Goal: Download file/media

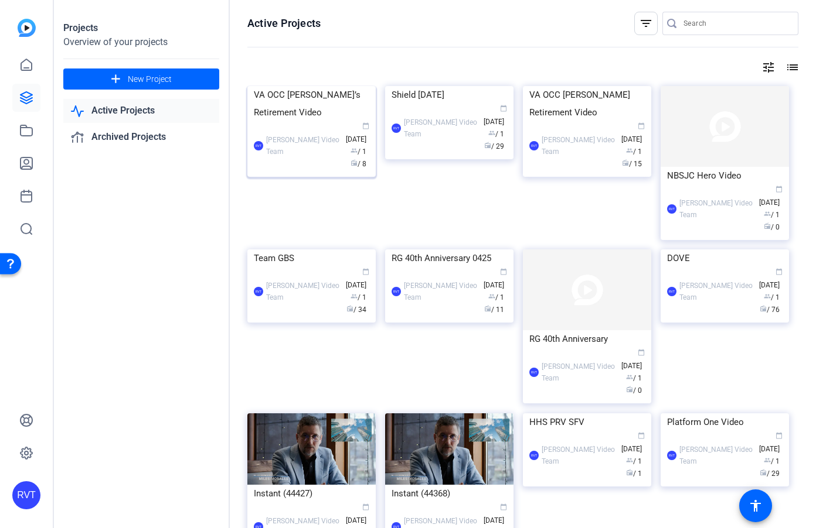
click at [309, 121] on div "VA OCC [PERSON_NAME]’s Retirement Video" at bounding box center [311, 103] width 115 height 35
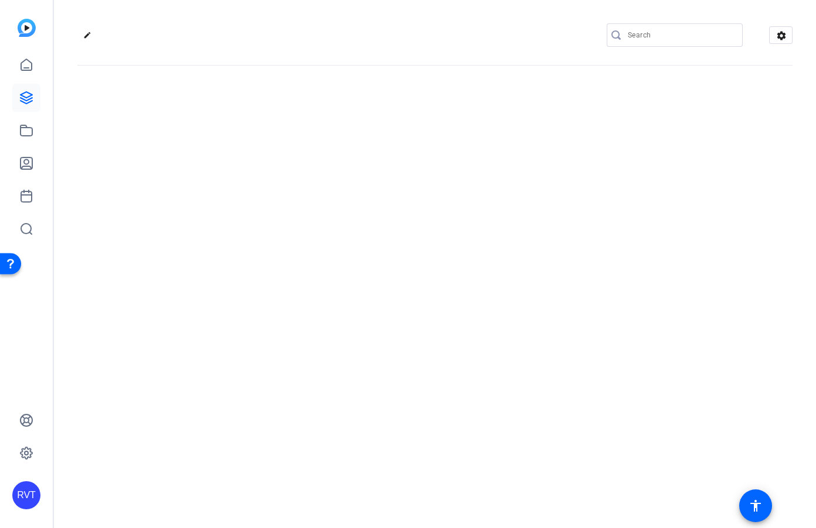
click at [309, 178] on div "edit settings" at bounding box center [435, 264] width 762 height 528
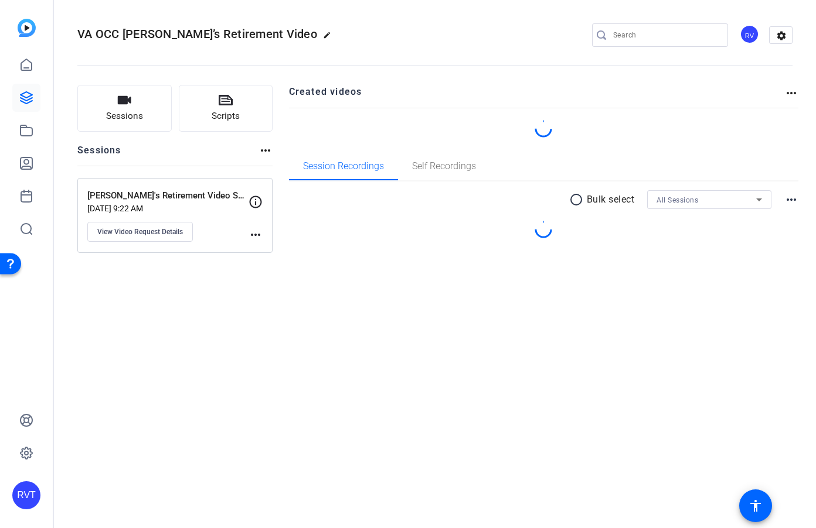
click at [189, 312] on div "VA OCC Harold’s Retirement Video edit RV settings Sessions Scripts Sessions mor…" at bounding box center [435, 264] width 762 height 528
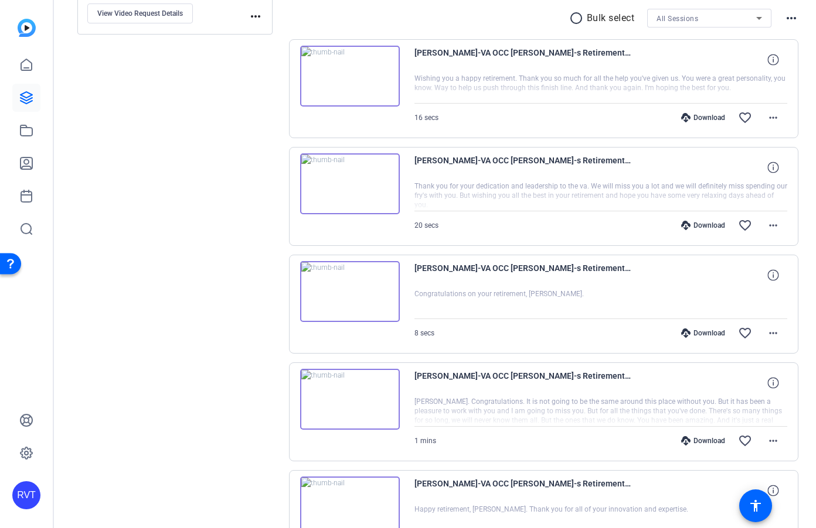
scroll to position [635, 0]
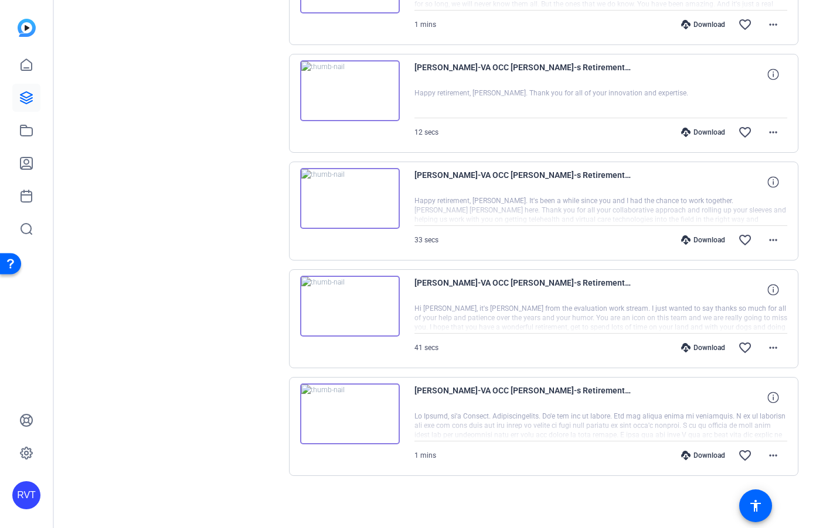
click at [687, 457] on icon at bounding box center [685, 455] width 9 height 9
click at [692, 350] on div "Download" at bounding box center [703, 347] width 56 height 9
click at [690, 240] on div "Download" at bounding box center [703, 240] width 56 height 9
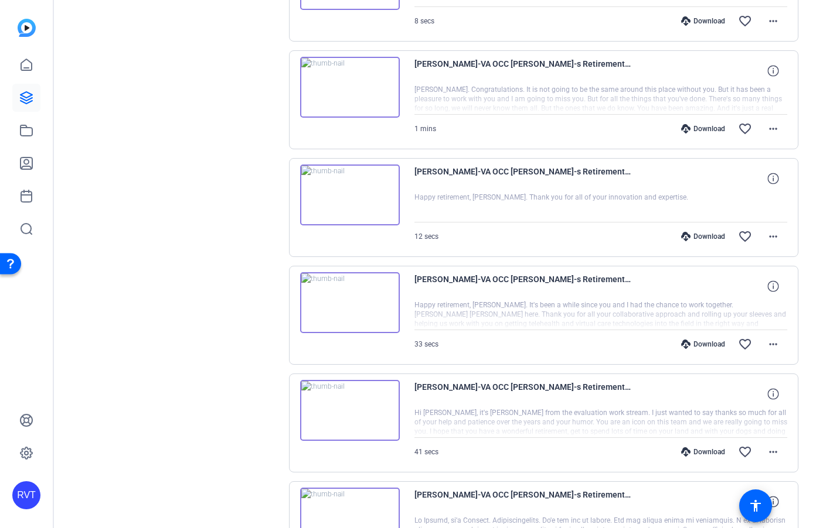
scroll to position [513, 0]
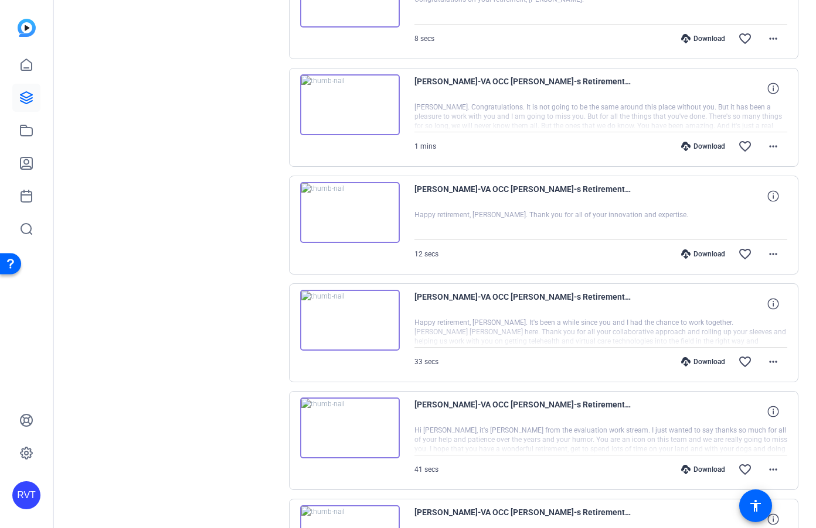
click at [687, 254] on icon at bounding box center [685, 254] width 9 height 9
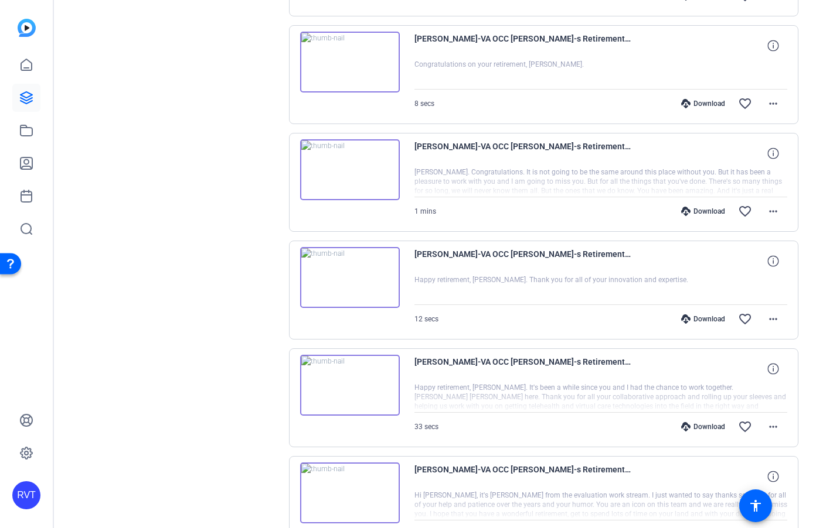
scroll to position [400, 0]
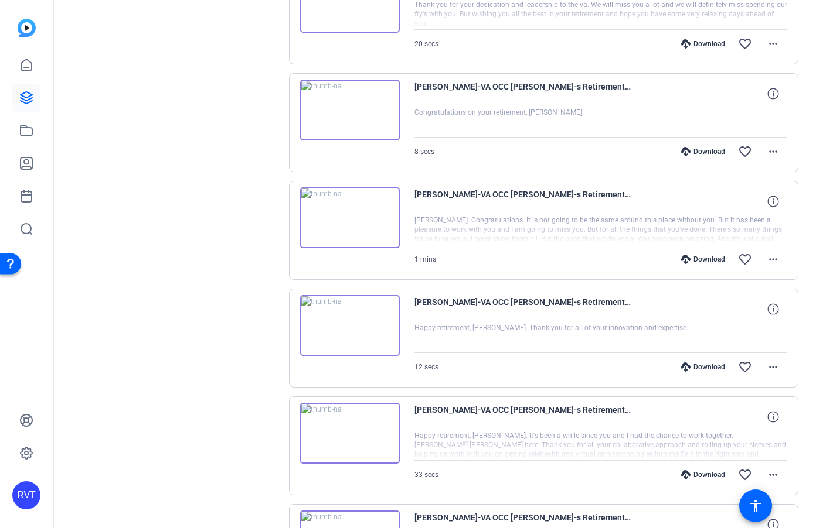
click at [692, 259] on div "Download" at bounding box center [703, 259] width 56 height 9
click at [691, 151] on div "Download" at bounding box center [703, 151] width 56 height 9
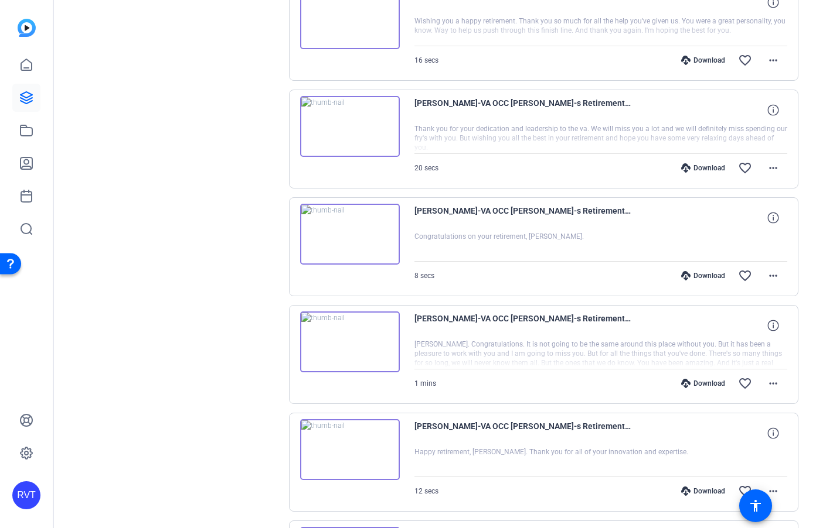
scroll to position [273, 0]
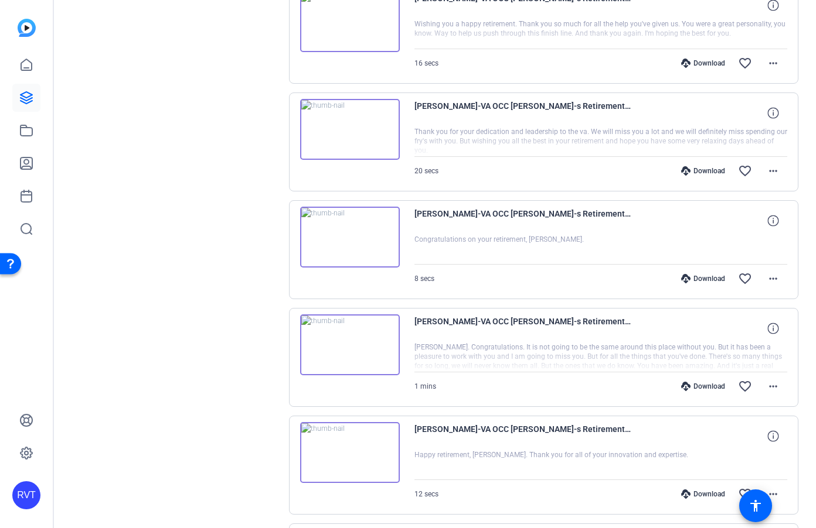
click at [697, 168] on div "Download" at bounding box center [703, 170] width 56 height 9
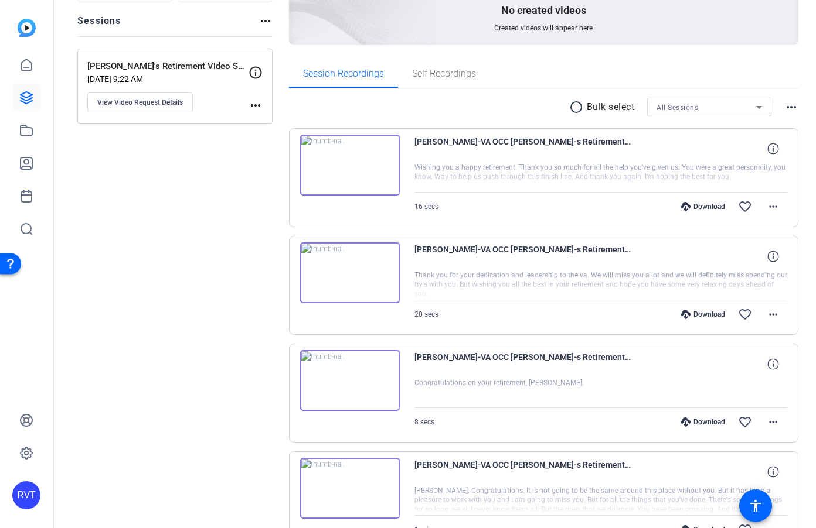
scroll to position [104, 0]
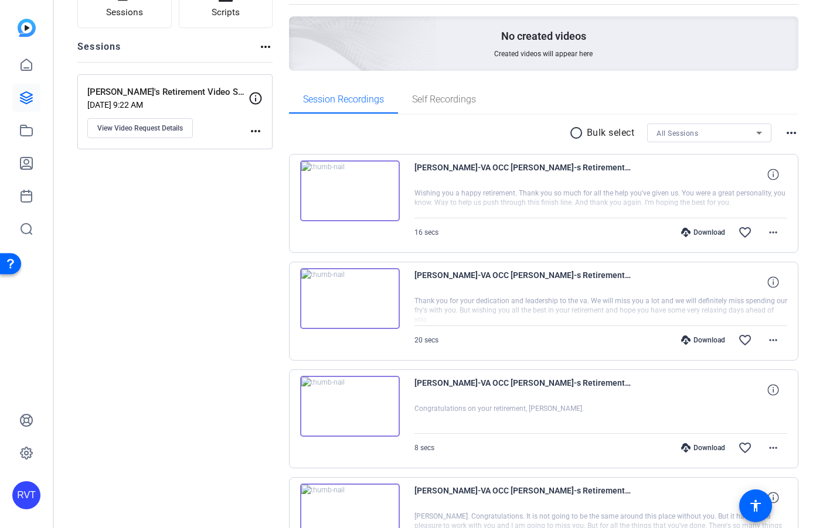
click at [698, 234] on div "Download" at bounding box center [703, 232] width 56 height 9
click at [767, 238] on mat-icon "more_horiz" at bounding box center [773, 233] width 14 height 14
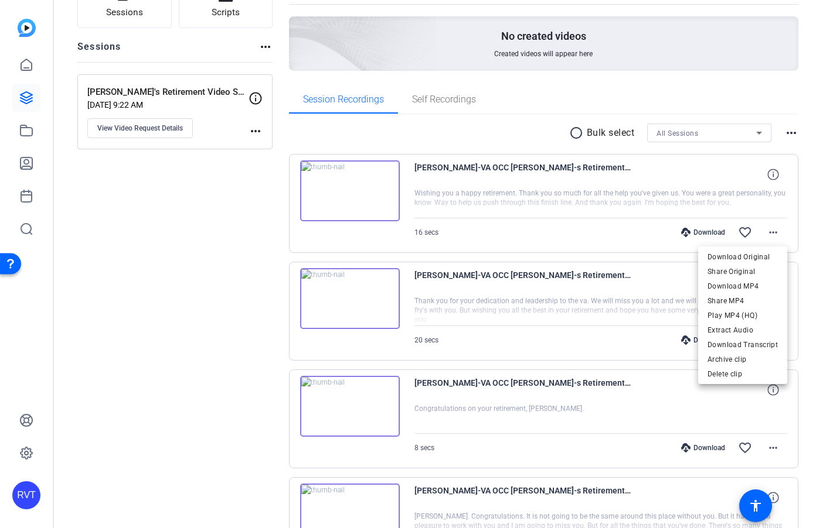
click at [801, 276] on div at bounding box center [408, 264] width 816 height 528
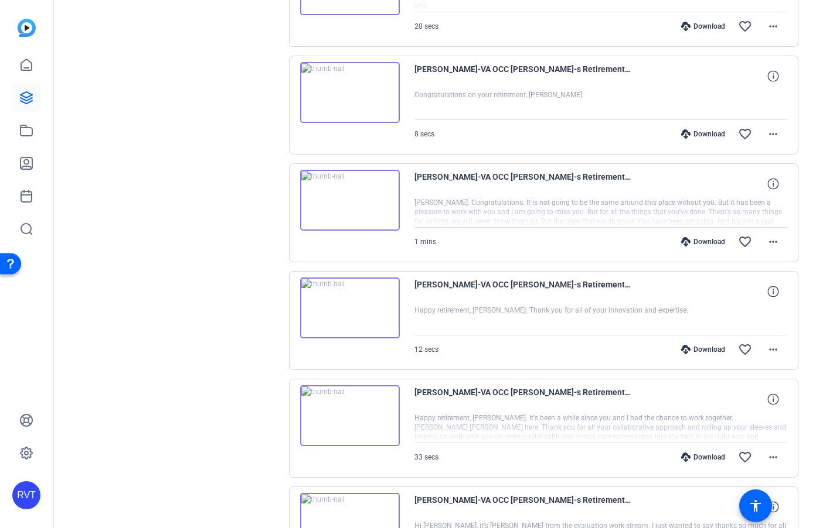
scroll to position [635, 0]
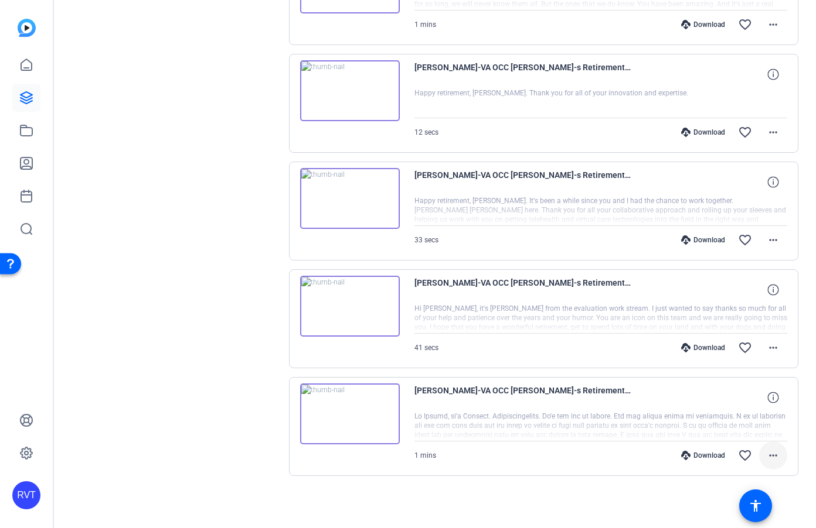
click at [769, 457] on mat-icon "more_horiz" at bounding box center [773, 456] width 14 height 14
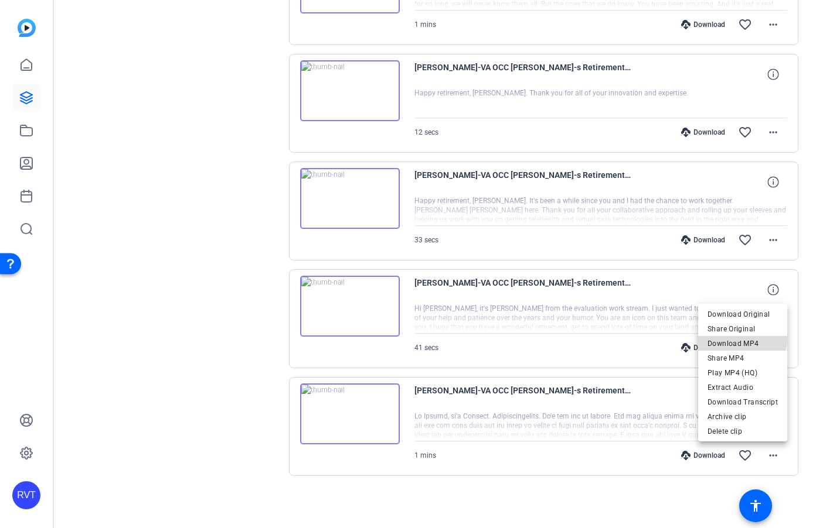
click at [739, 339] on span "Download MP4" at bounding box center [742, 344] width 70 height 14
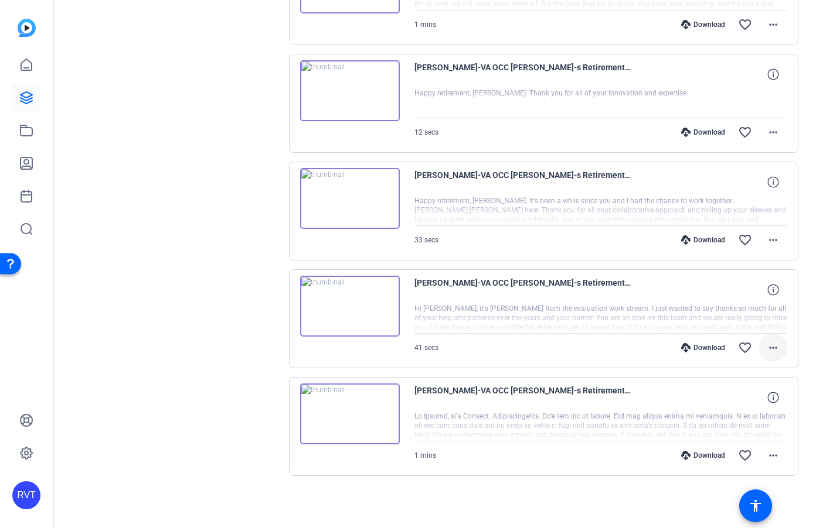
click at [773, 349] on mat-icon "more_horiz" at bounding box center [773, 348] width 14 height 14
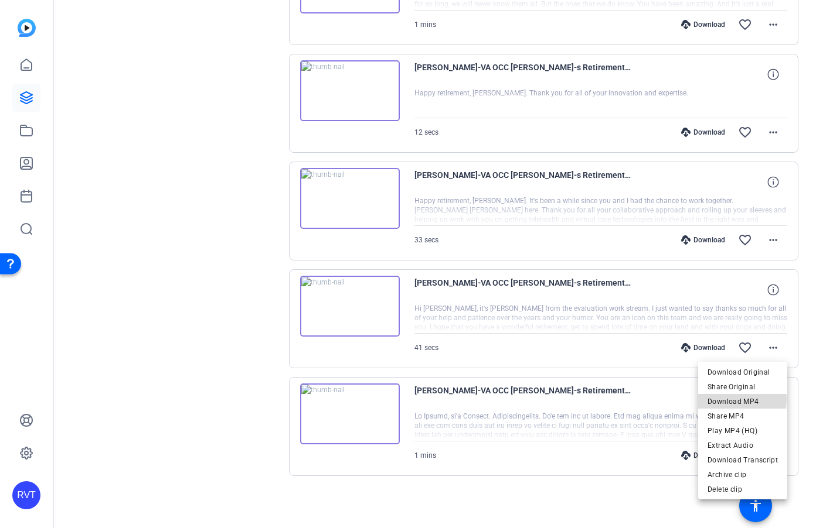
click at [735, 398] on span "Download MP4" at bounding box center [742, 402] width 70 height 14
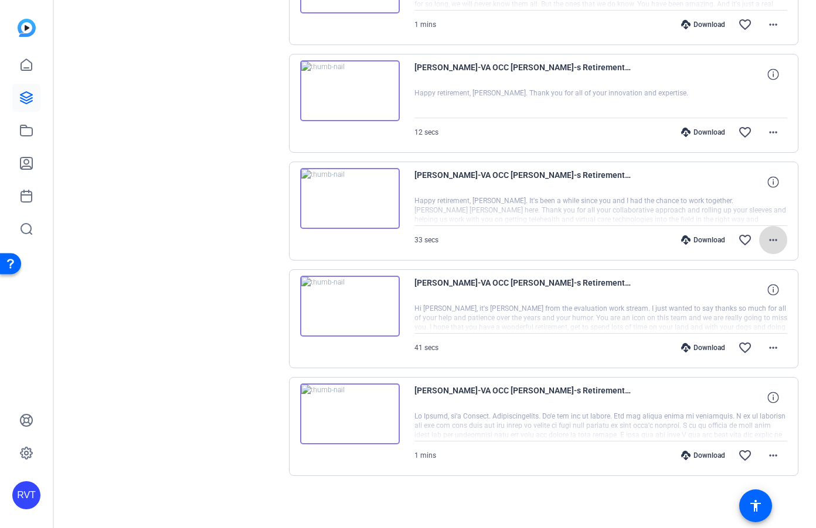
click at [772, 241] on mat-icon "more_horiz" at bounding box center [773, 240] width 14 height 14
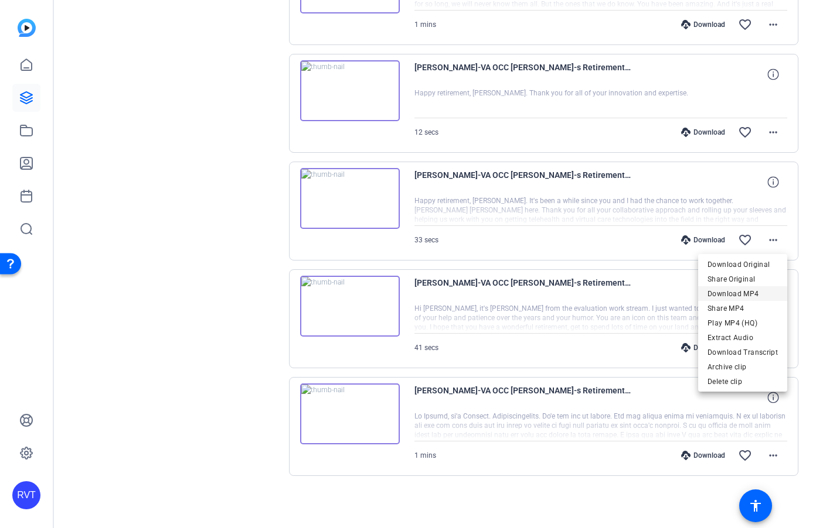
click at [739, 291] on span "Download MP4" at bounding box center [742, 294] width 70 height 14
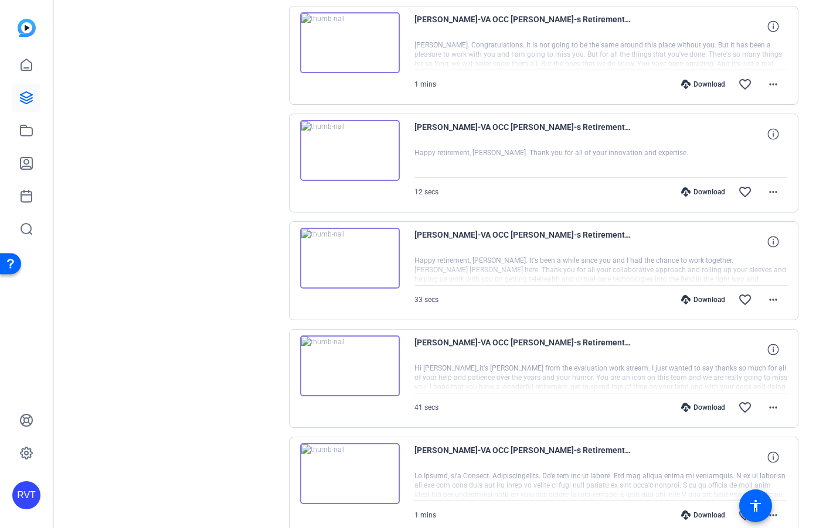
scroll to position [569, 0]
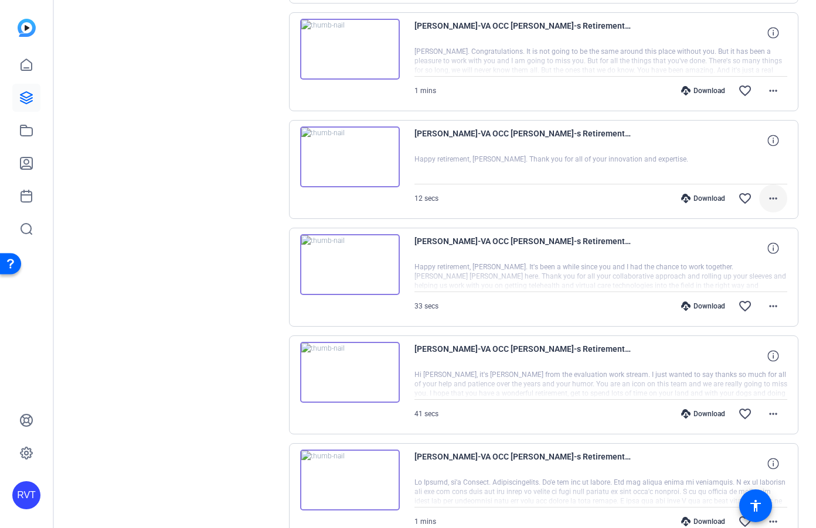
click at [771, 198] on mat-icon "more_horiz" at bounding box center [773, 199] width 14 height 14
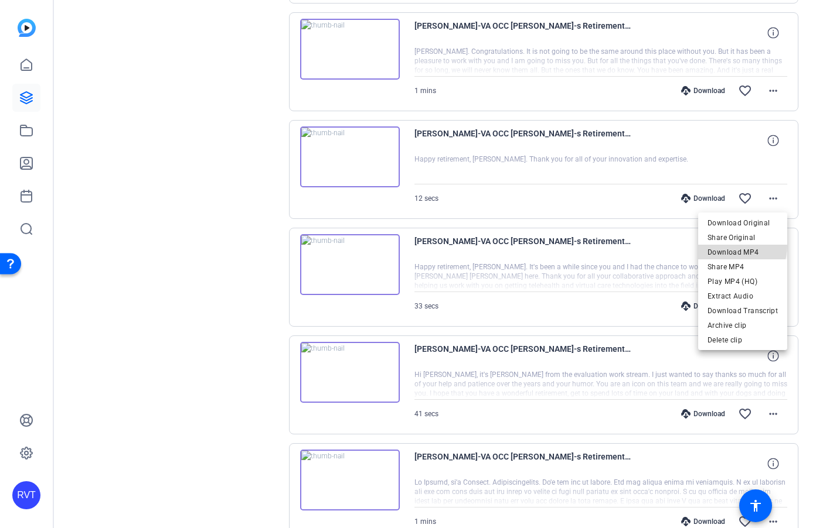
click at [735, 246] on span "Download MP4" at bounding box center [742, 252] width 70 height 14
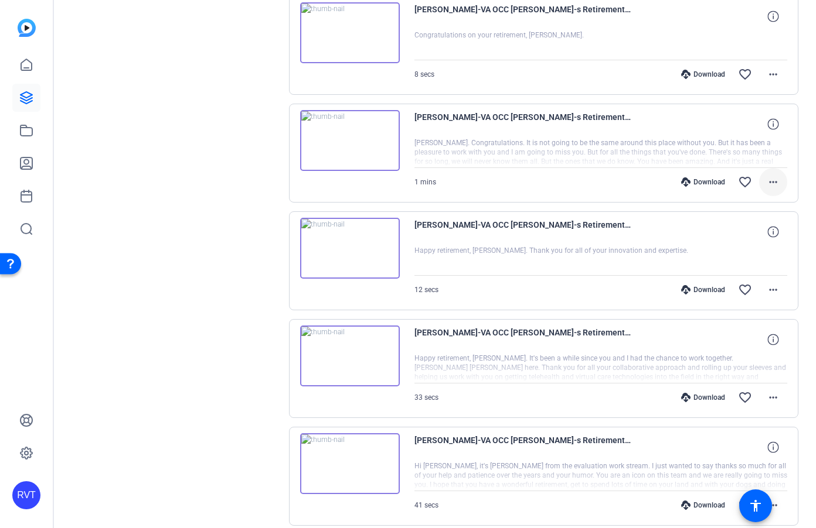
scroll to position [474, 0]
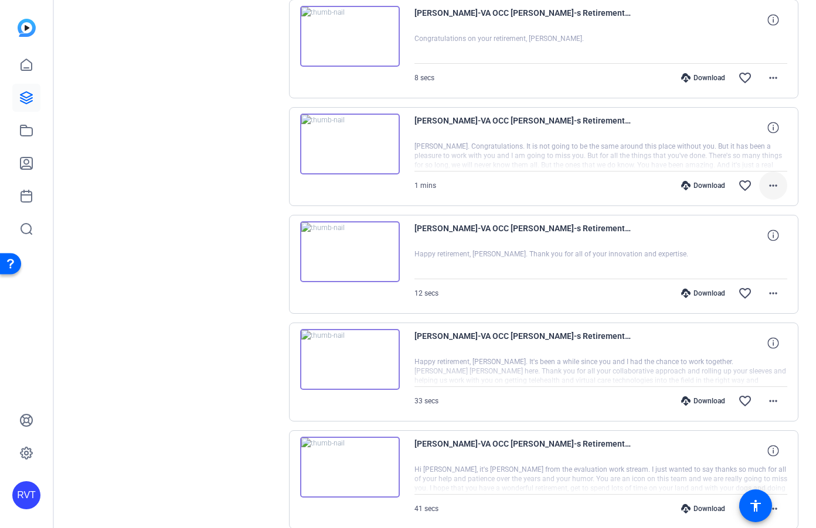
click at [774, 190] on mat-icon "more_horiz" at bounding box center [773, 186] width 14 height 14
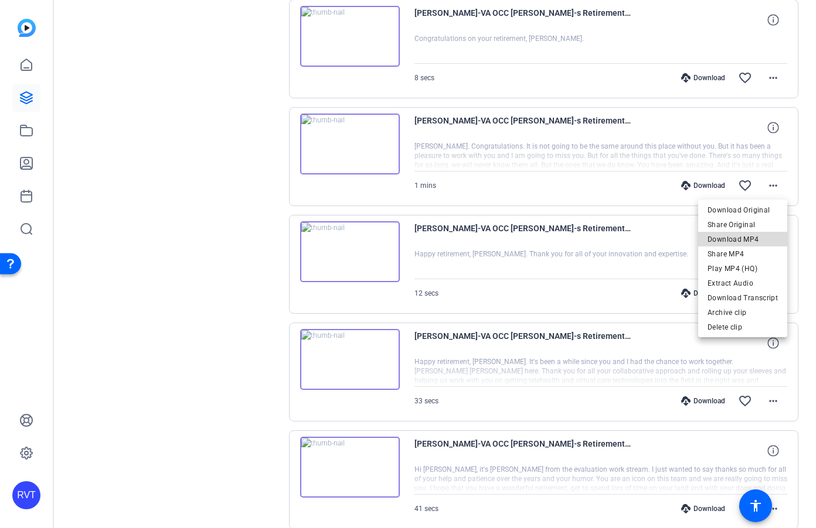
click at [748, 234] on span "Download MP4" at bounding box center [742, 240] width 70 height 14
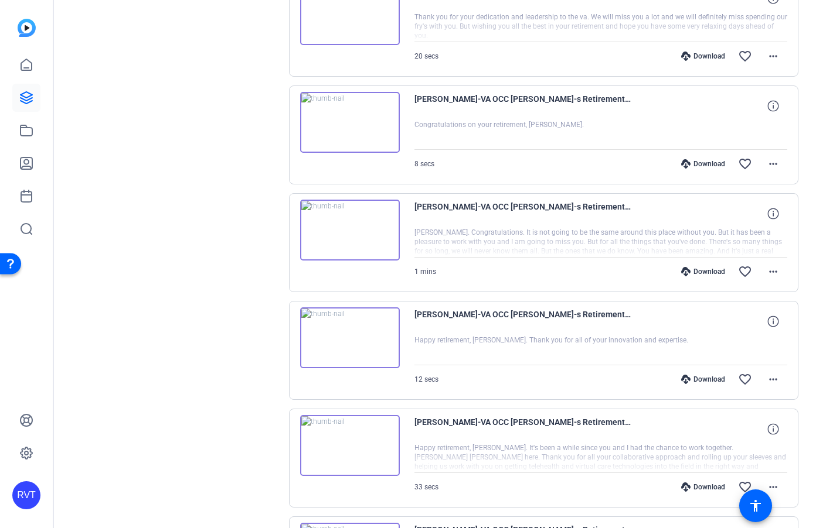
scroll to position [369, 0]
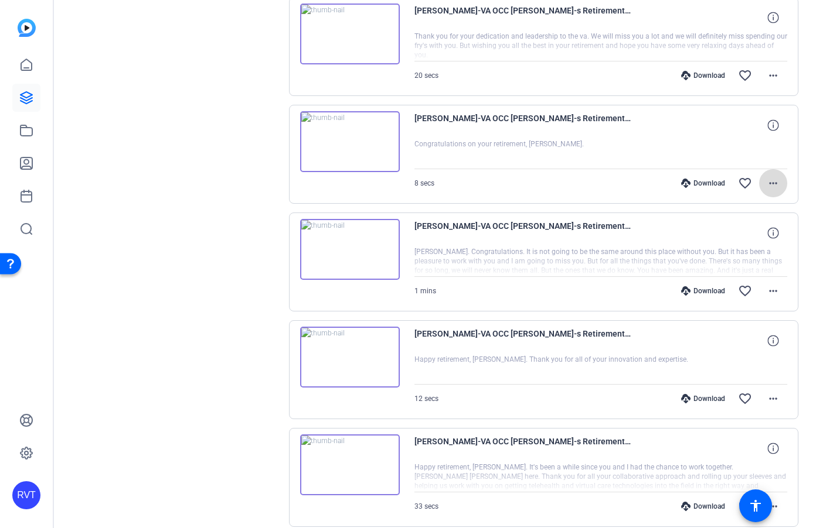
click at [772, 187] on mat-icon "more_horiz" at bounding box center [773, 183] width 14 height 14
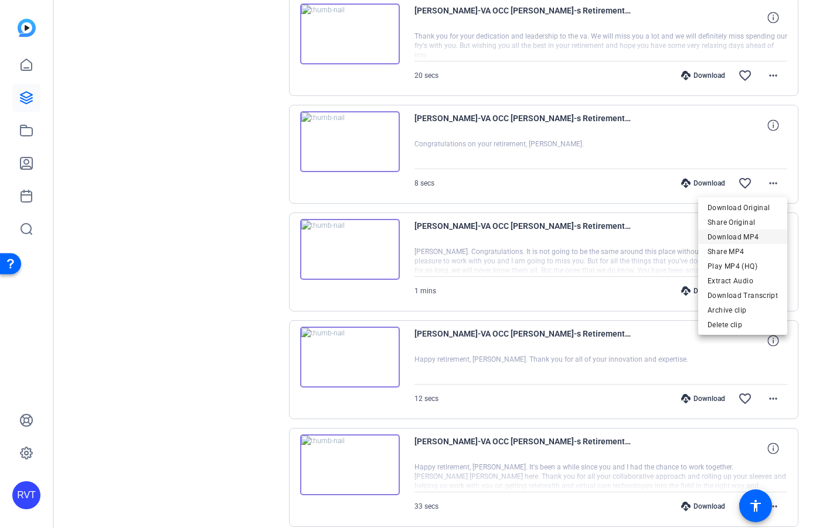
click at [749, 238] on span "Download MP4" at bounding box center [742, 237] width 70 height 14
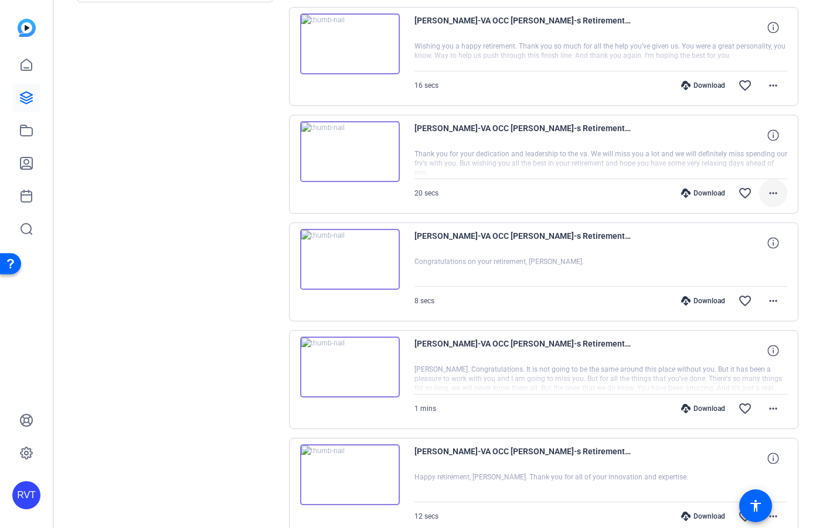
scroll to position [223, 0]
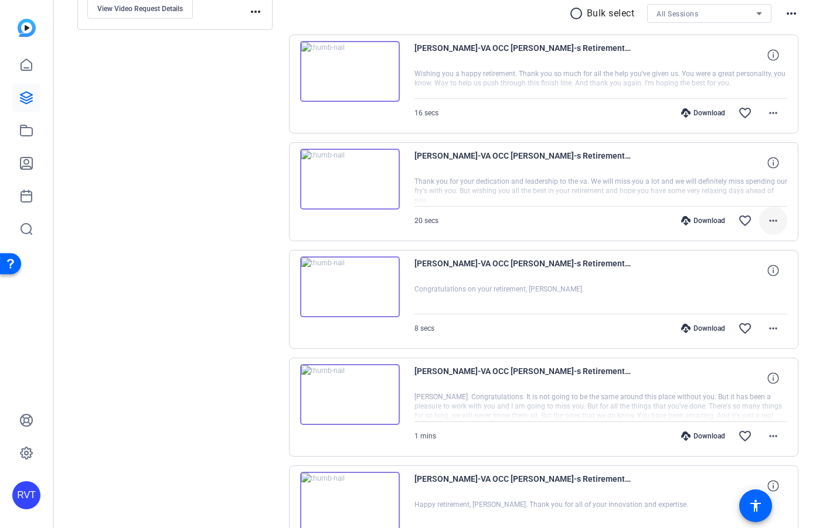
click at [774, 222] on mat-icon "more_horiz" at bounding box center [773, 221] width 14 height 14
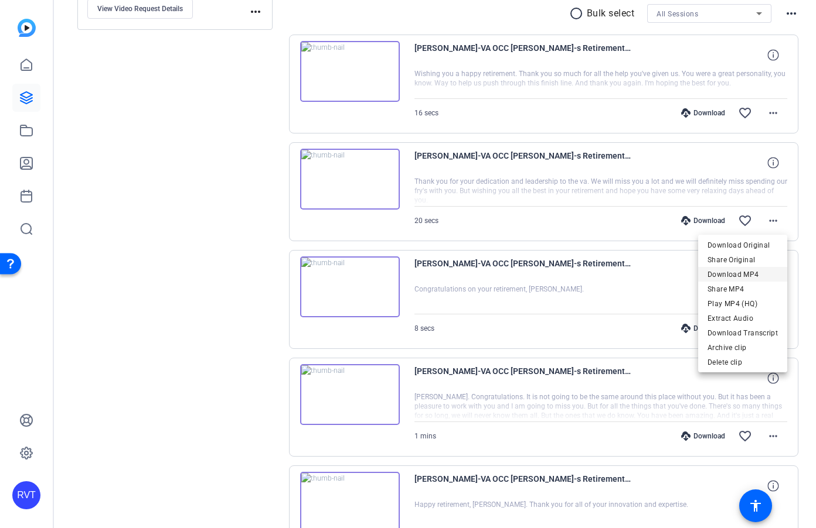
click at [756, 268] on span "Download MP4" at bounding box center [742, 275] width 70 height 14
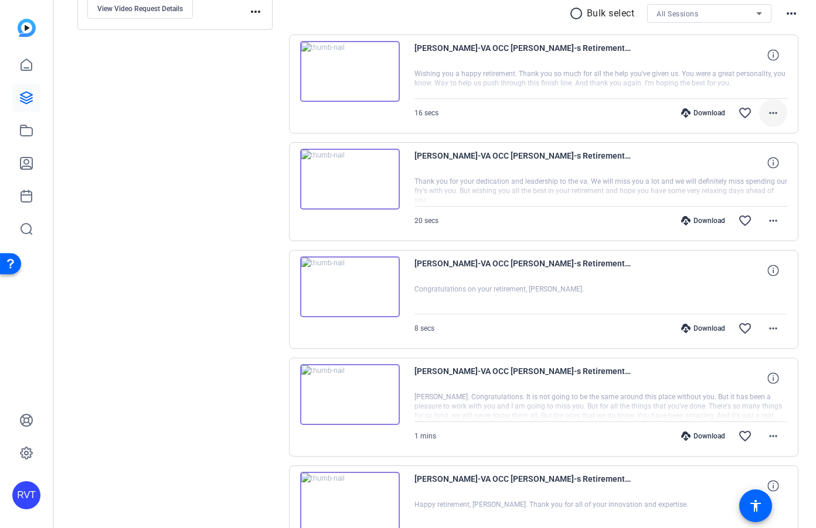
click at [773, 106] on mat-icon "more_horiz" at bounding box center [773, 113] width 14 height 14
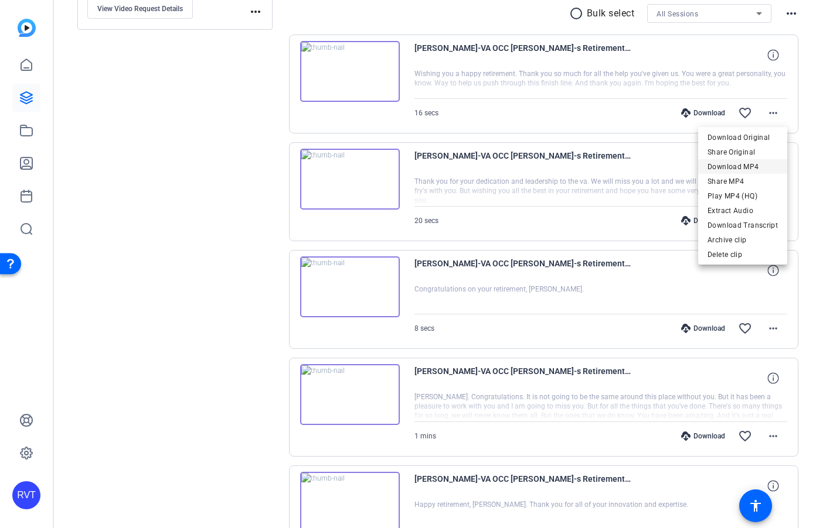
click at [759, 165] on span "Download MP4" at bounding box center [742, 167] width 70 height 14
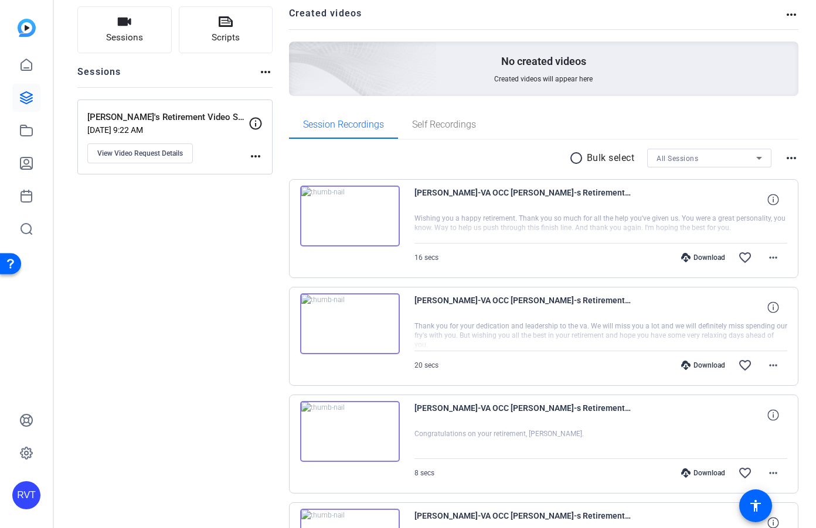
scroll to position [0, 0]
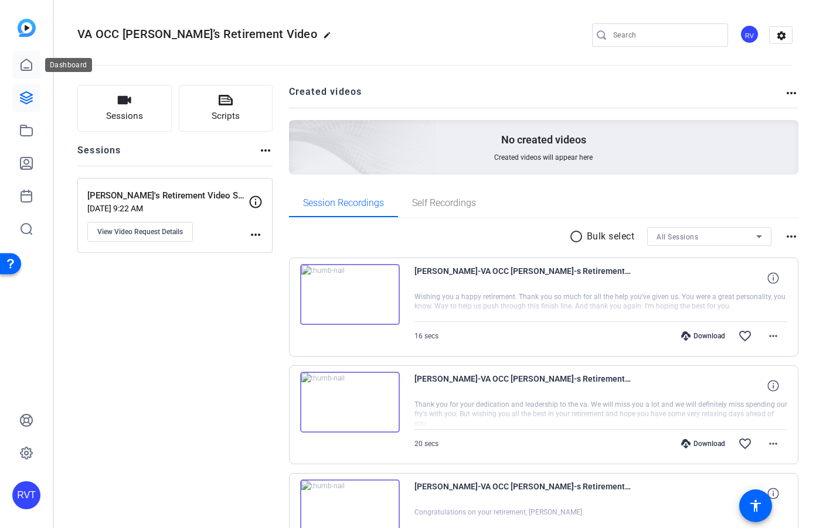
click at [29, 66] on icon at bounding box center [26, 65] width 14 height 14
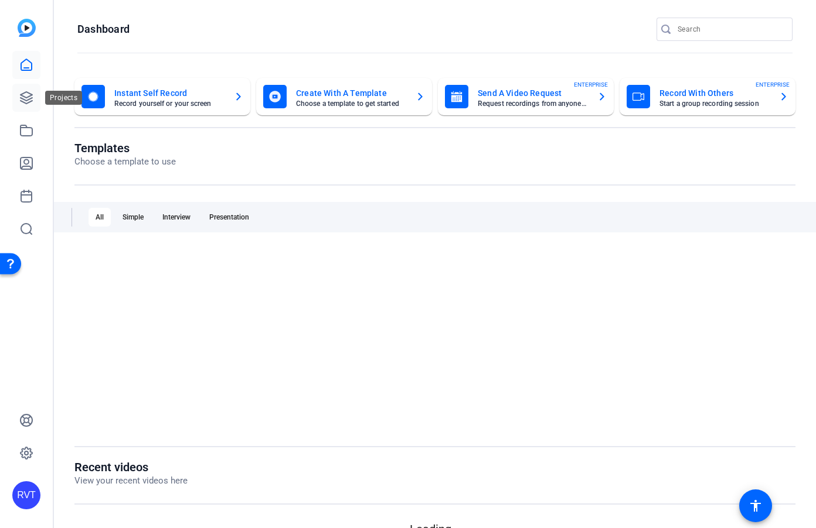
click at [30, 100] on icon at bounding box center [26, 98] width 14 height 14
